Goal: Information Seeking & Learning: Learn about a topic

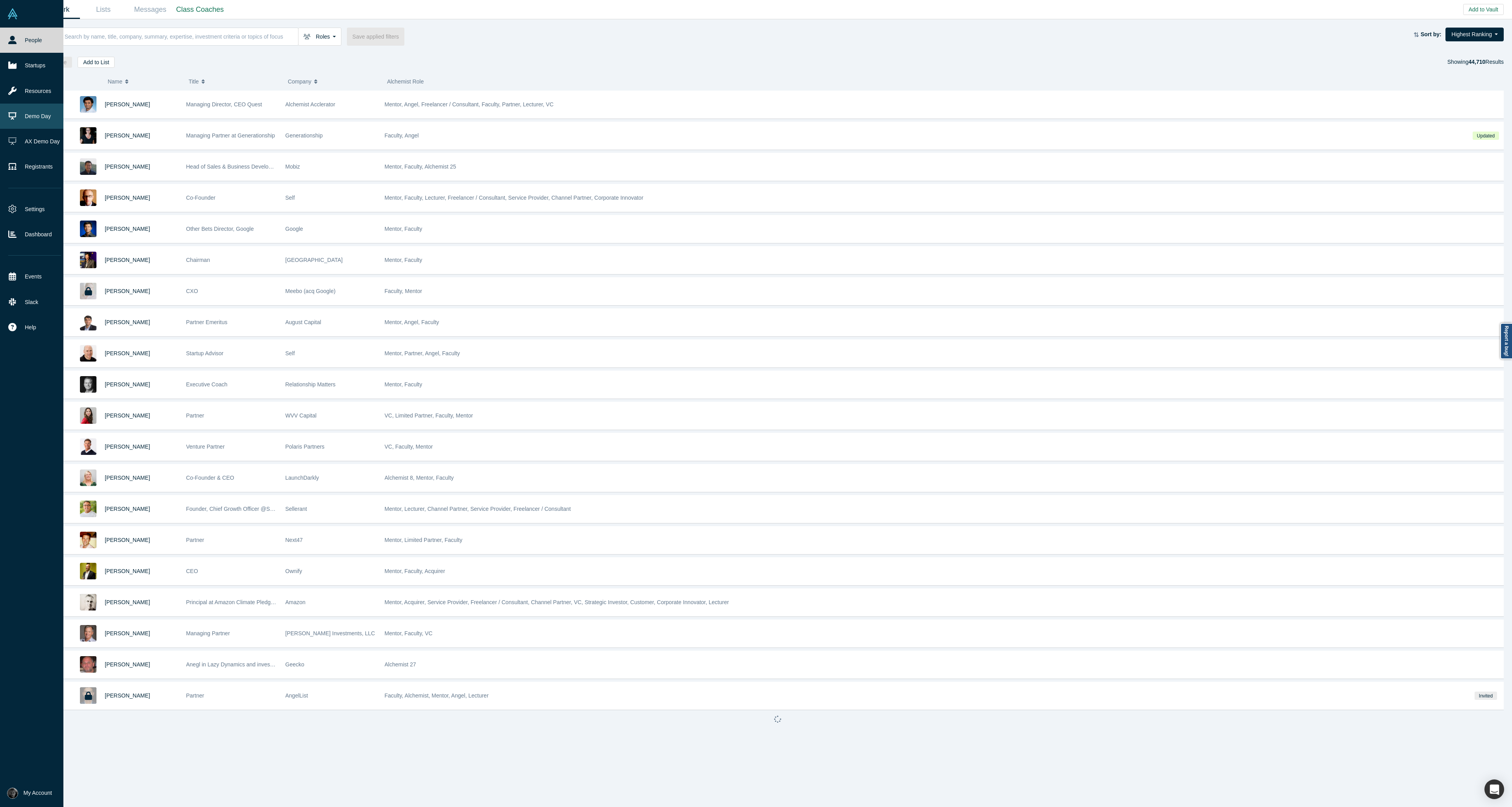
click at [19, 122] on link "Demo Day" at bounding box center [35, 116] width 69 height 25
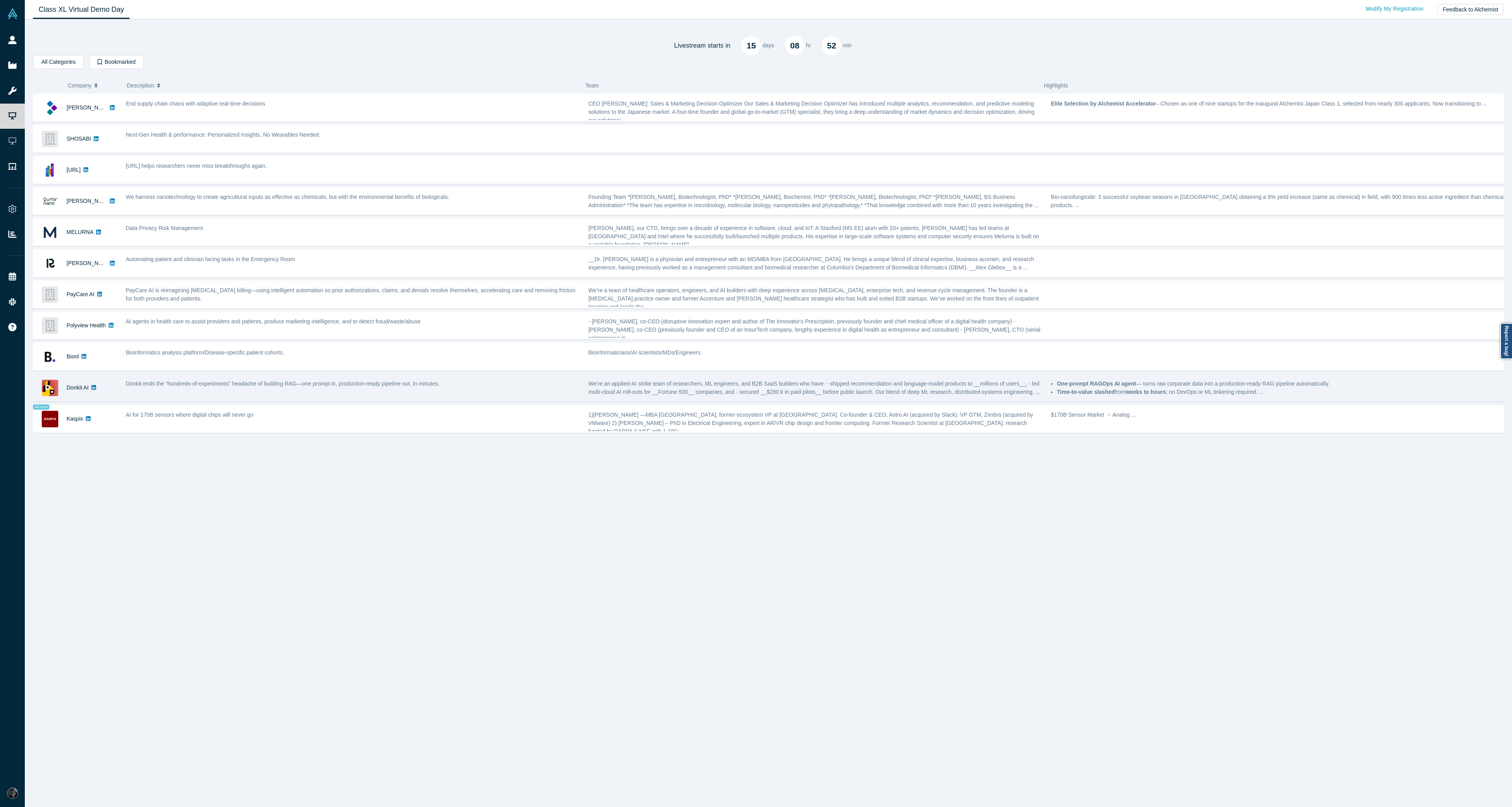
click at [521, 395] on div "Donkit ends the “hundreds-of-experiments” headache of building RAG—one prompt i…" at bounding box center [353, 388] width 462 height 25
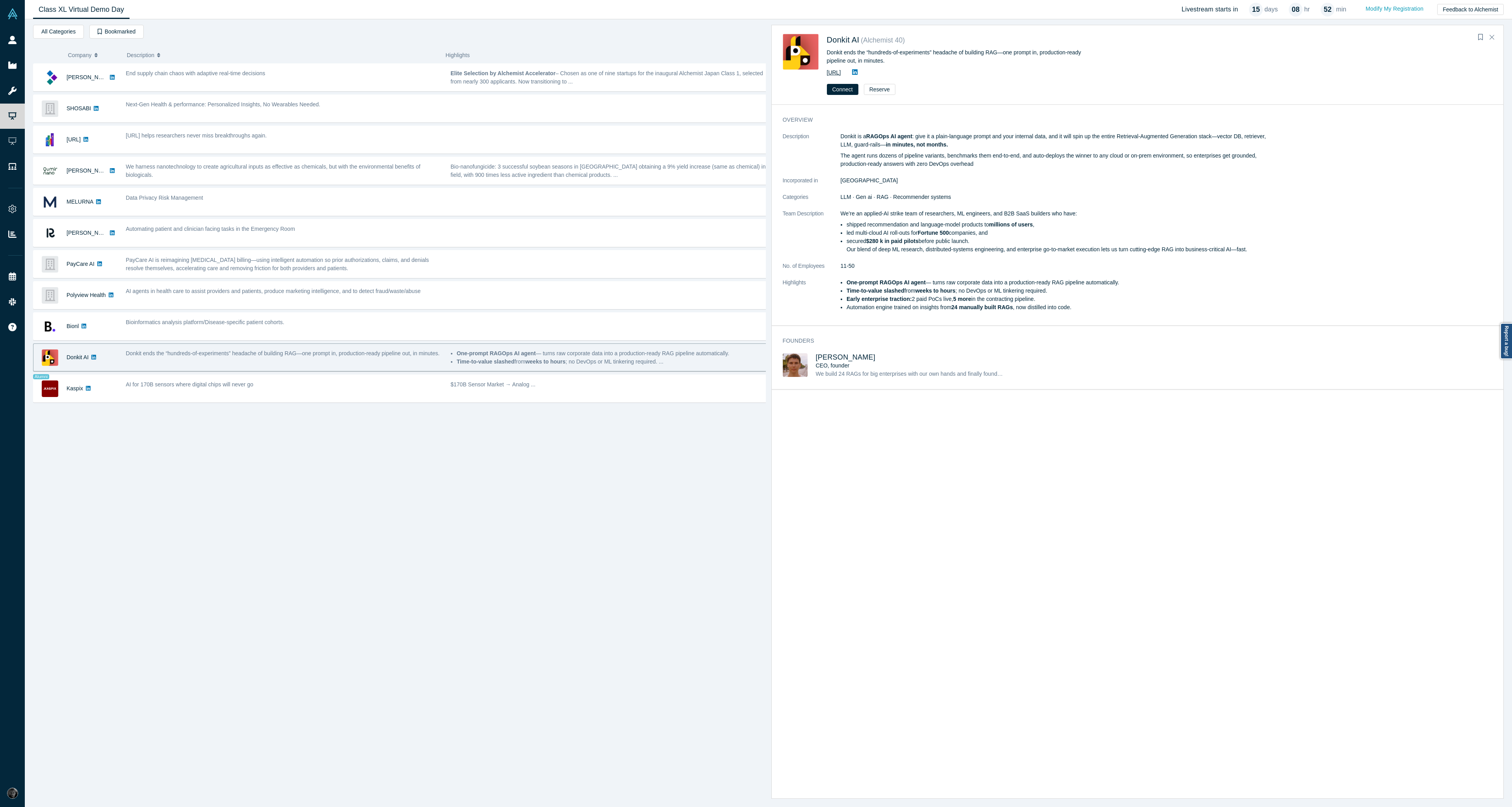
click at [841, 73] on link "[URL]" at bounding box center [834, 72] width 14 height 7
click at [110, 331] on div "Bionl" at bounding box center [75, 326] width 84 height 27
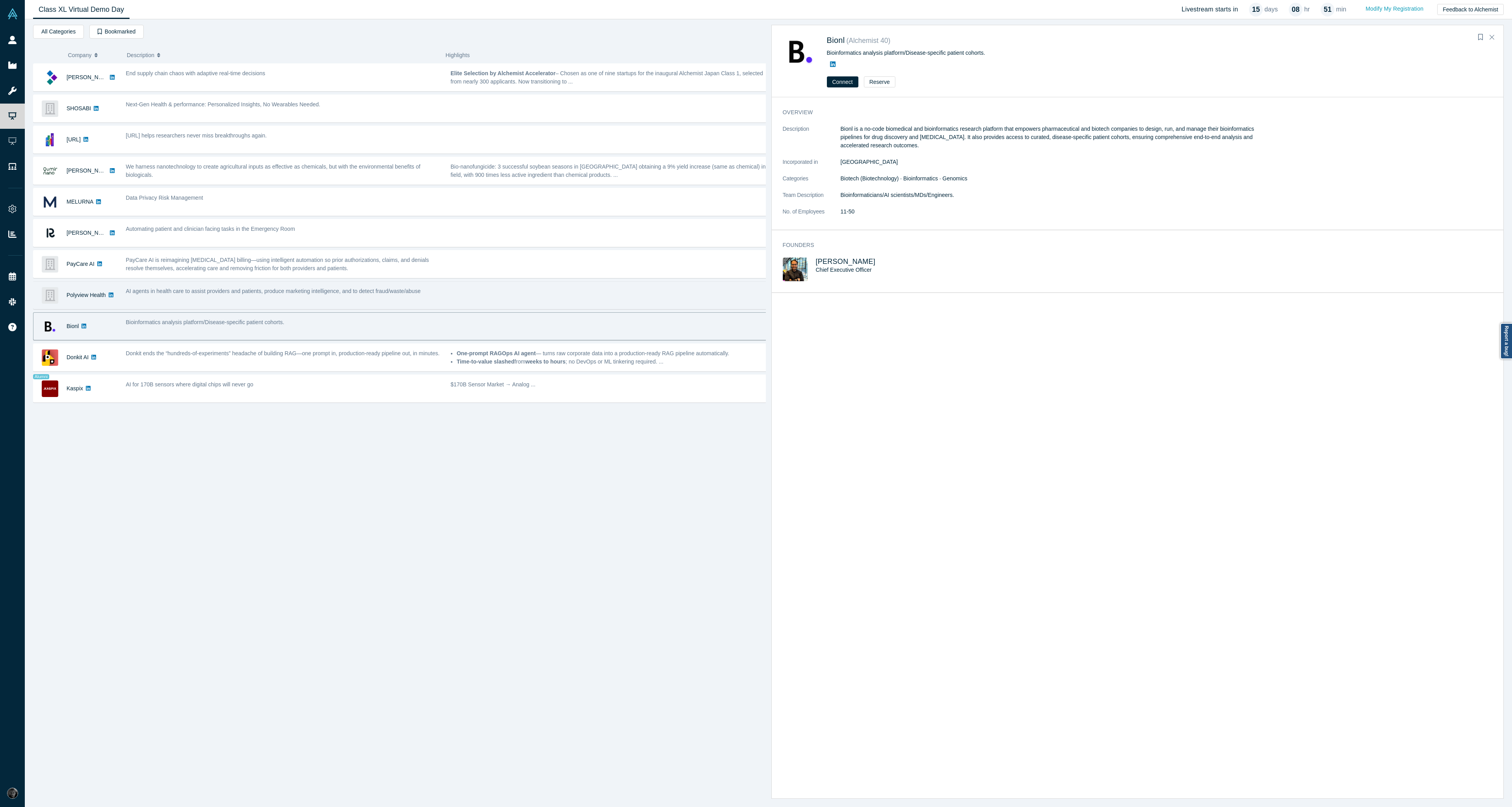
click at [429, 304] on div "AI agents in health care to assist providers and patients, produce marketing in…" at bounding box center [284, 295] width 325 height 25
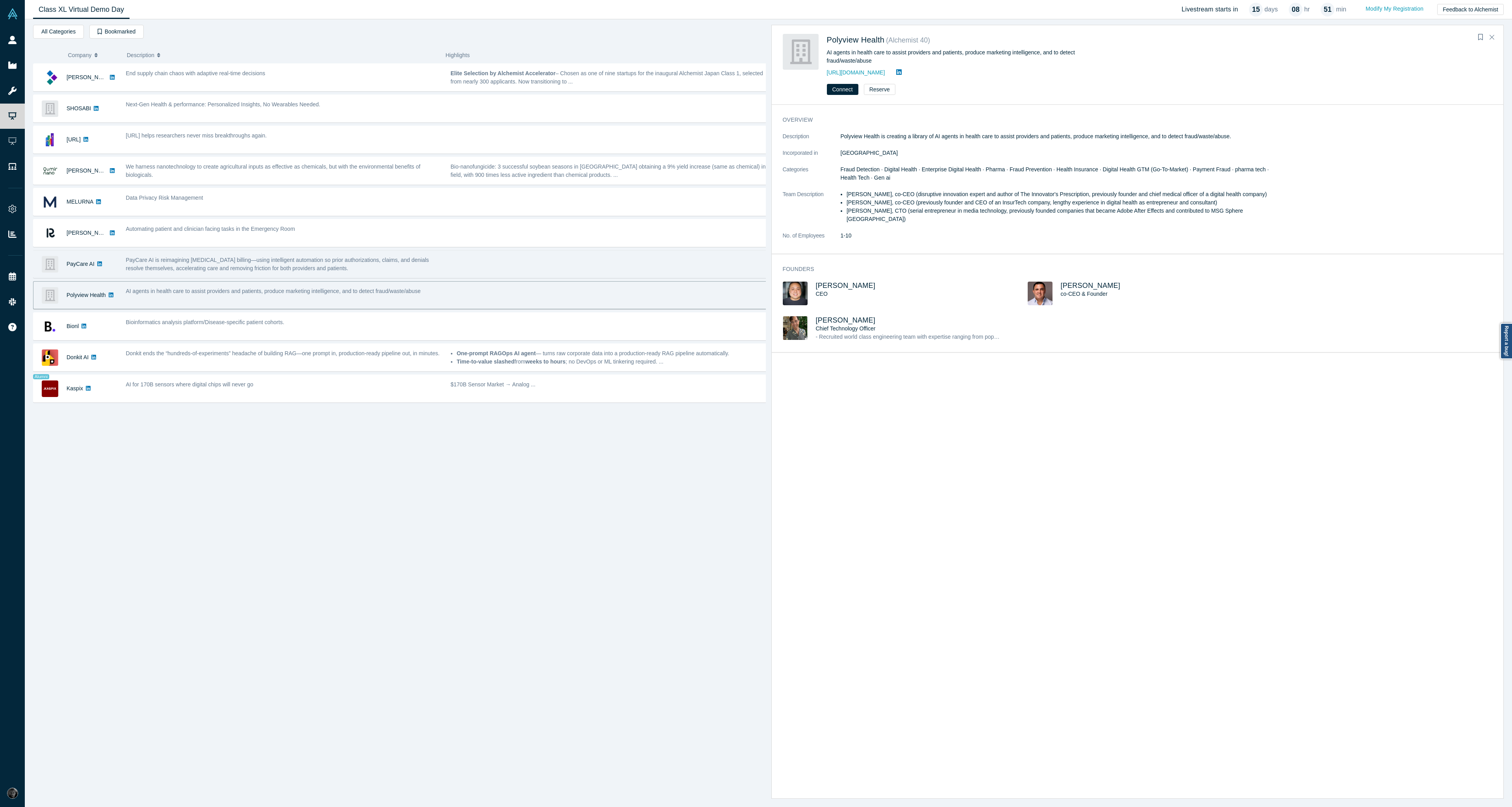
click at [432, 269] on div "PayCare AI is reimagining [MEDICAL_DATA] billing—using intelligent automation s…" at bounding box center [284, 264] width 316 height 16
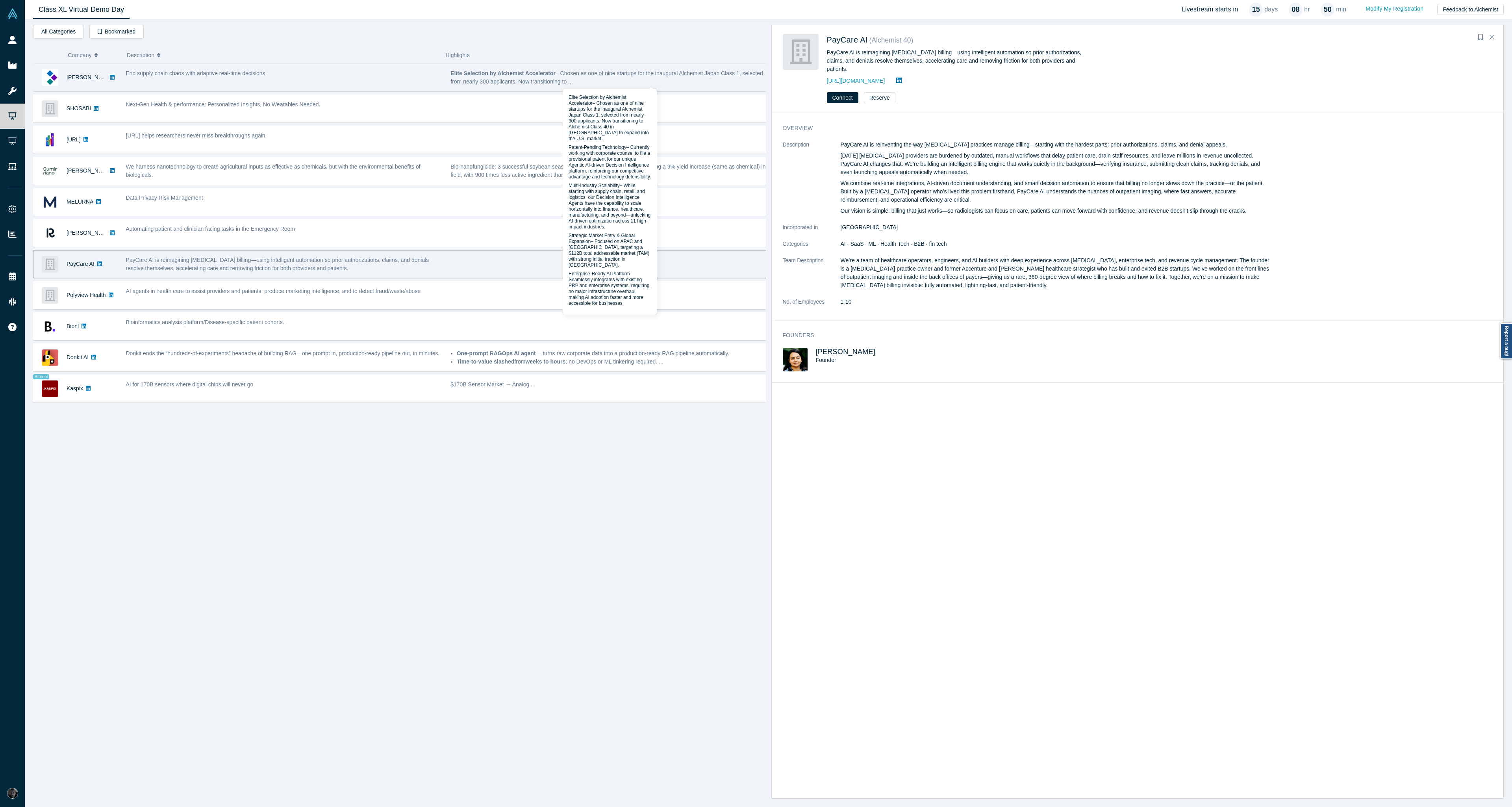
click at [509, 84] on p "Elite Selection by Alchemist Accelerator – Chosen as one of nine startups for t…" at bounding box center [609, 77] width 316 height 16
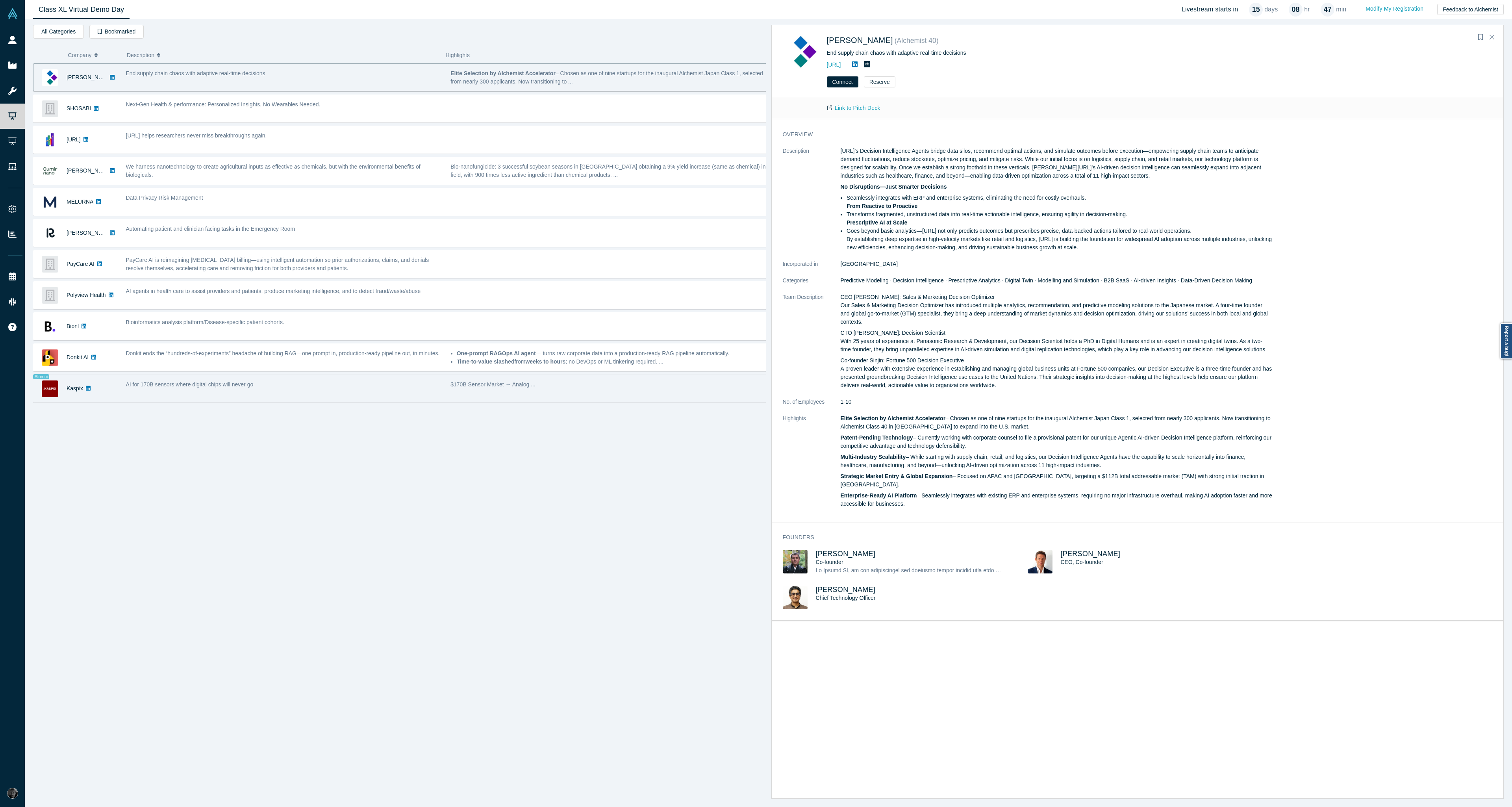
click at [614, 387] on p "$170B Sensor Market → Analog ..." at bounding box center [609, 384] width 316 height 8
